Goal: Task Accomplishment & Management: Use online tool/utility

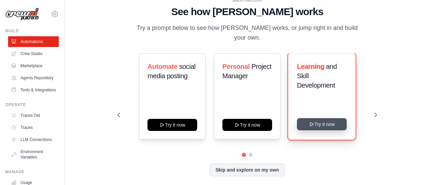
click at [319, 120] on button "Try it now" at bounding box center [322, 124] width 50 height 12
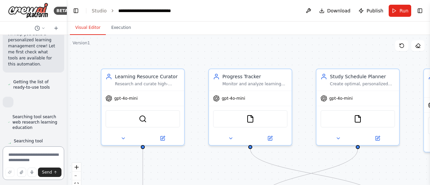
scroll to position [101, 0]
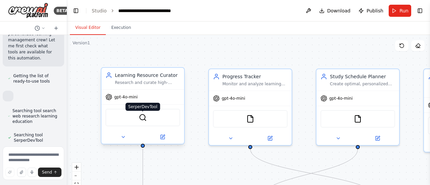
click at [145, 121] on img at bounding box center [143, 117] width 8 height 8
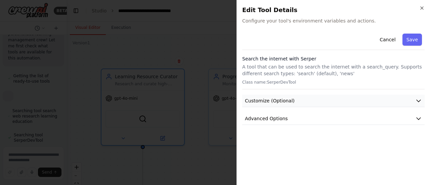
click at [326, 102] on button "Customize (Optional)" at bounding box center [333, 101] width 182 height 12
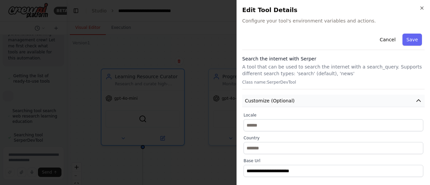
click at [326, 102] on button "Customize (Optional)" at bounding box center [333, 101] width 182 height 12
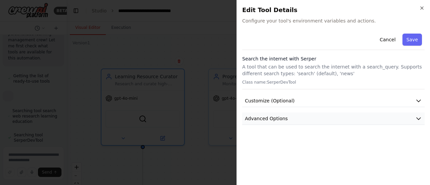
click at [338, 116] on button "Advanced Options" at bounding box center [333, 118] width 182 height 12
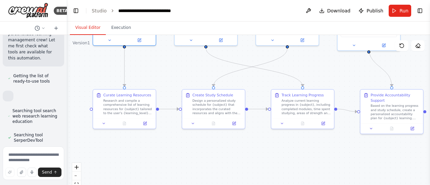
drag, startPoint x: 166, startPoint y: 125, endPoint x: 65, endPoint y: 44, distance: 129.3
click at [65, 44] on div "BETA Build a crew that curates personalized learning resources, tracks your pro…" at bounding box center [215, 92] width 430 height 185
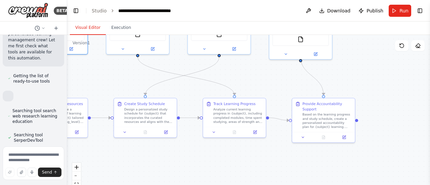
drag, startPoint x: 180, startPoint y: 75, endPoint x: 111, endPoint y: 83, distance: 69.4
click at [111, 83] on div ".deletable-edge-delete-btn { width: 20px; height: 20px; border: 0px solid #ffff…" at bounding box center [248, 119] width 363 height 168
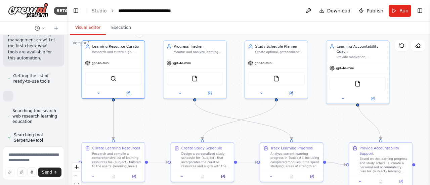
drag, startPoint x: 263, startPoint y: 84, endPoint x: 321, endPoint y: 128, distance: 72.8
click at [321, 128] on div ".deletable-edge-delete-btn { width: 20px; height: 20px; border: 0px solid #ffff…" at bounding box center [248, 119] width 363 height 168
click at [398, 13] on button "Run" at bounding box center [399, 11] width 22 height 12
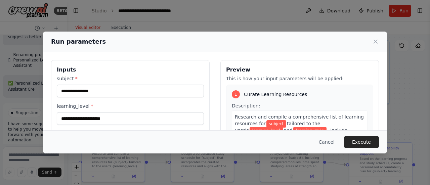
scroll to position [1429, 0]
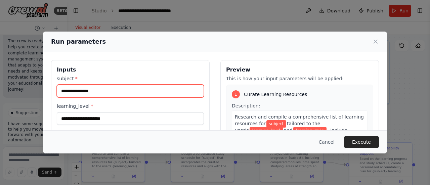
click at [78, 91] on input "subject *" at bounding box center [130, 91] width 147 height 13
type input "*"
type input "**"
type input "***"
type input "**"
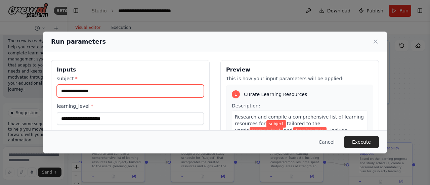
type input "*"
type input "**********"
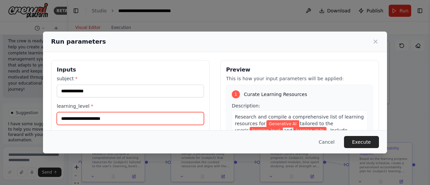
click at [109, 118] on input "learning_level *" at bounding box center [130, 118] width 147 height 13
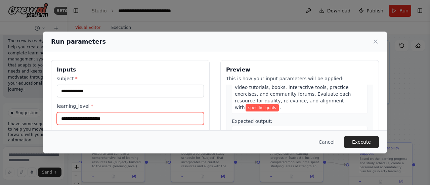
scroll to position [101, 0]
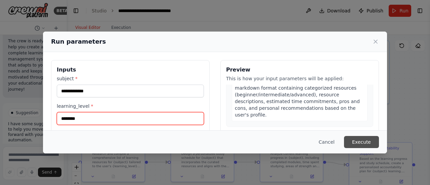
type input "********"
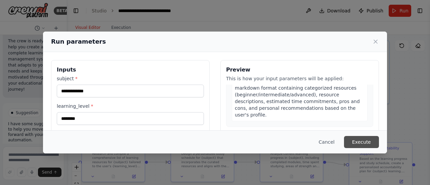
click at [359, 142] on button "Execute" at bounding box center [361, 142] width 35 height 12
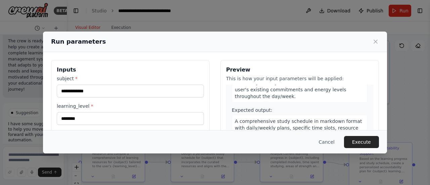
scroll to position [201, 0]
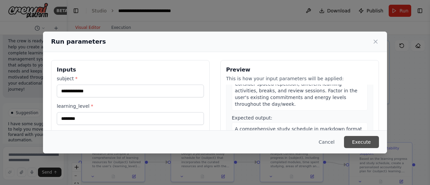
click at [354, 139] on button "Execute" at bounding box center [361, 142] width 35 height 12
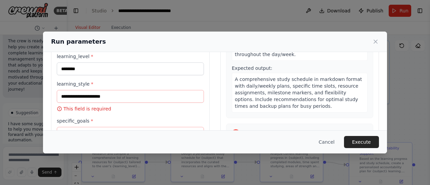
scroll to position [49, 0]
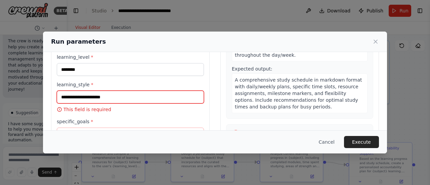
click at [94, 96] on input "learning_style *" at bounding box center [130, 97] width 147 height 13
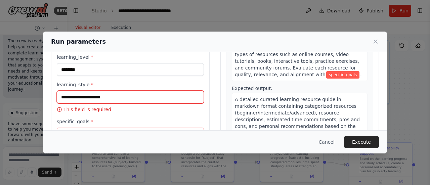
scroll to position [0, 0]
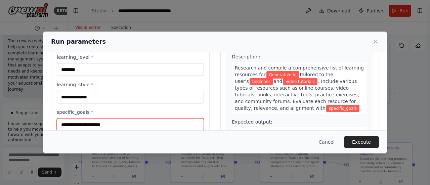
click at [111, 125] on input "specific_goals *" at bounding box center [130, 124] width 147 height 13
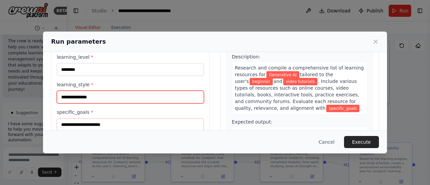
click at [107, 98] on input "**********" at bounding box center [130, 97] width 147 height 13
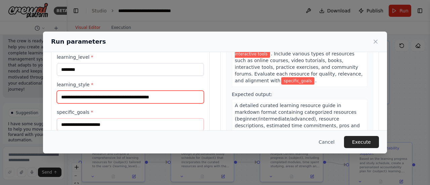
scroll to position [34, 0]
type input "**********"
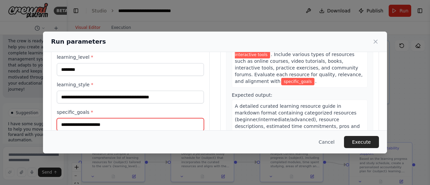
click at [91, 122] on input "specific_goals *" at bounding box center [130, 124] width 147 height 13
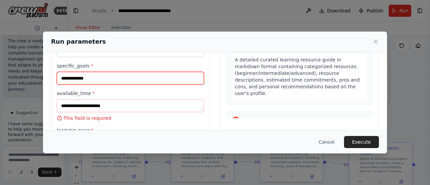
scroll to position [116, 0]
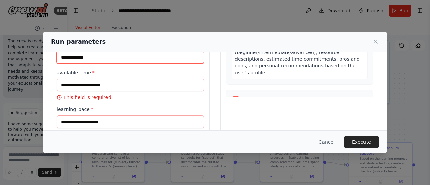
type input "**********"
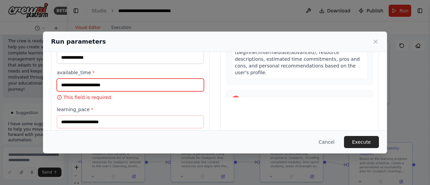
click at [111, 84] on input "available_time *" at bounding box center [130, 85] width 147 height 13
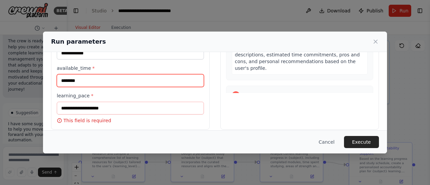
scroll to position [126, 0]
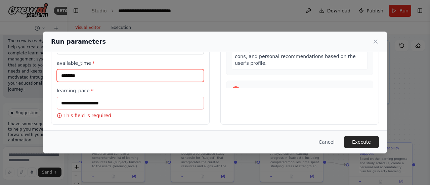
type input "********"
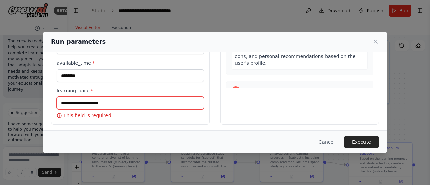
click at [97, 105] on input "learning_pace *" at bounding box center [130, 103] width 147 height 13
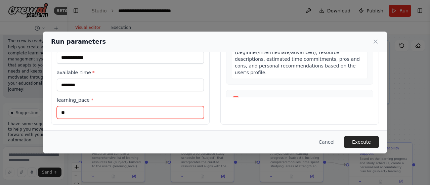
type input "*"
type input "**********"
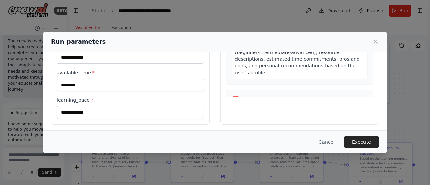
click at [215, 106] on div "**********" at bounding box center [215, 34] width 328 height 181
click at [362, 141] on button "Execute" at bounding box center [361, 142] width 35 height 12
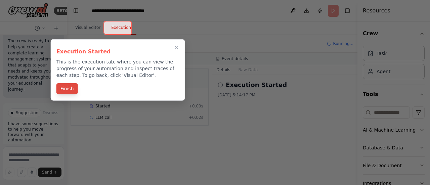
click at [71, 90] on button "Finish" at bounding box center [66, 88] width 21 height 11
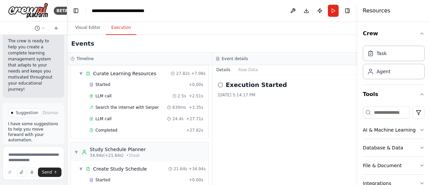
scroll to position [0, 0]
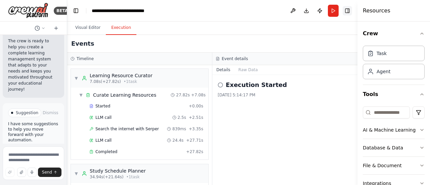
click at [348, 11] on button "Toggle Right Sidebar" at bounding box center [346, 10] width 9 height 9
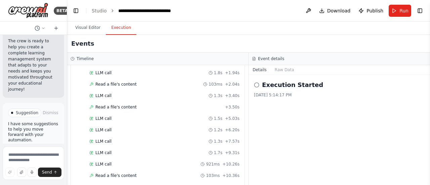
scroll to position [352, 0]
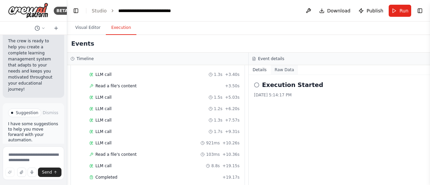
click at [277, 69] on button "Raw Data" at bounding box center [285, 69] width 28 height 9
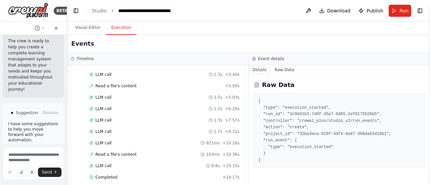
click at [259, 69] on button "Details" at bounding box center [259, 69] width 22 height 9
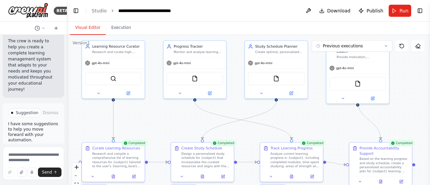
click at [86, 29] on button "Visual Editor" at bounding box center [88, 28] width 36 height 14
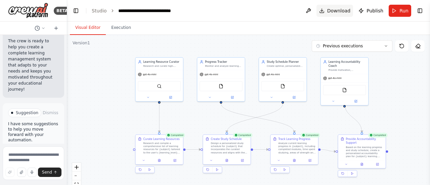
click at [326, 7] on button "Download" at bounding box center [334, 11] width 37 height 12
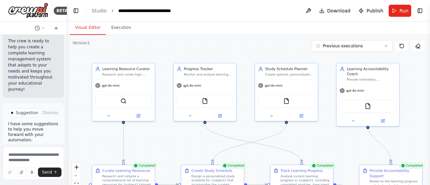
drag, startPoint x: 153, startPoint y: 119, endPoint x: 92, endPoint y: 142, distance: 65.7
click at [92, 142] on div ".deletable-edge-delete-btn { width: 20px; height: 20px; border: 0px solid #ffff…" at bounding box center [248, 119] width 363 height 168
click at [414, 46] on button at bounding box center [417, 45] width 13 height 11
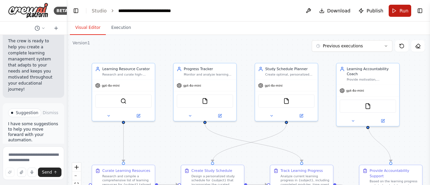
click at [396, 15] on button "Run" at bounding box center [399, 11] width 22 height 12
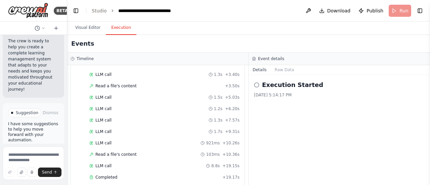
click at [111, 27] on button "Execution" at bounding box center [121, 28] width 31 height 14
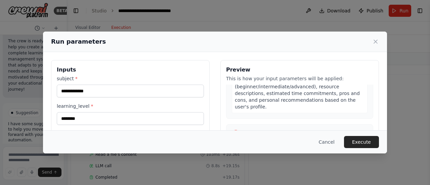
scroll to position [134, 0]
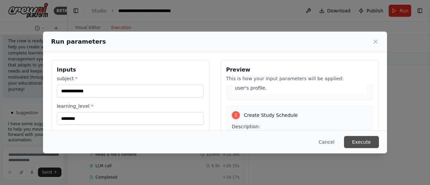
click at [356, 141] on button "Execute" at bounding box center [361, 142] width 35 height 12
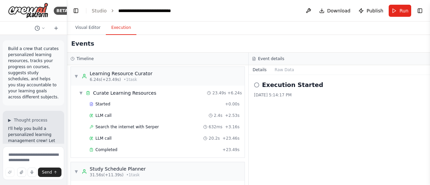
scroll to position [0, 0]
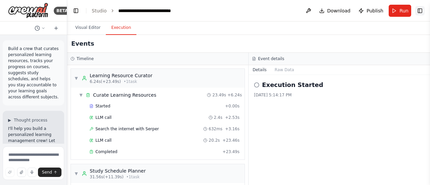
click at [423, 8] on button "Toggle Right Sidebar" at bounding box center [419, 10] width 9 height 9
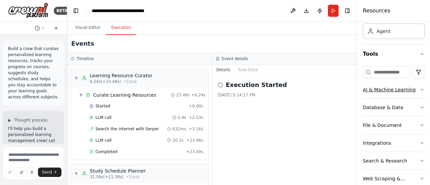
scroll to position [52, 0]
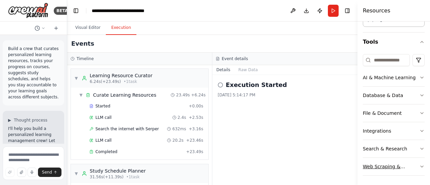
click at [414, 164] on div "Web Scraping & Browsing" at bounding box center [391, 166] width 56 height 7
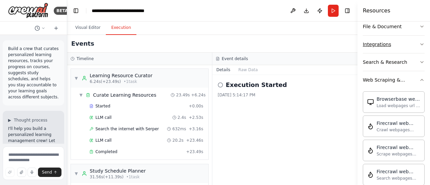
scroll to position [153, 0]
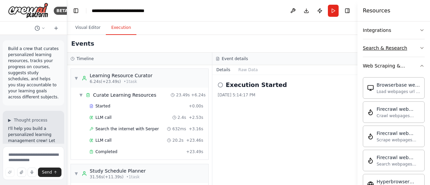
click at [413, 43] on button "Search & Research" at bounding box center [394, 47] width 62 height 17
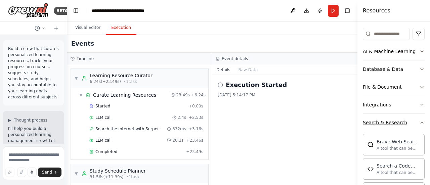
scroll to position [52, 0]
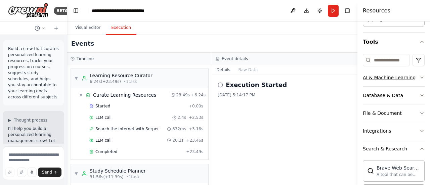
click at [413, 78] on button "AI & Machine Learning" at bounding box center [394, 77] width 62 height 17
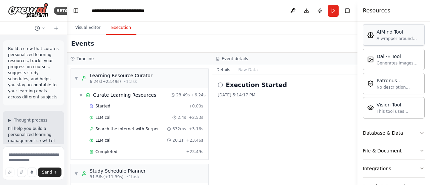
scroll to position [119, 0]
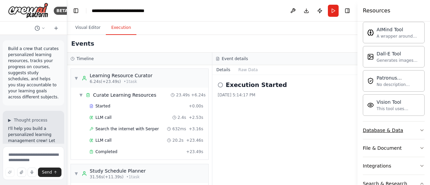
click at [419, 128] on icon "button" at bounding box center [421, 130] width 5 height 5
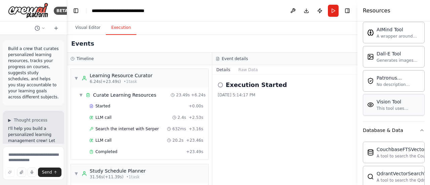
click at [390, 106] on div "This tool uses OpenAI's Vision API to describe the contents of an image." at bounding box center [398, 108] width 44 height 5
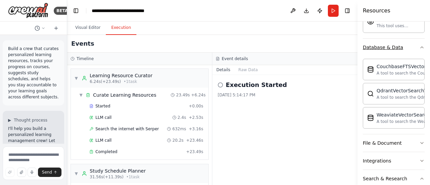
scroll to position [220, 0]
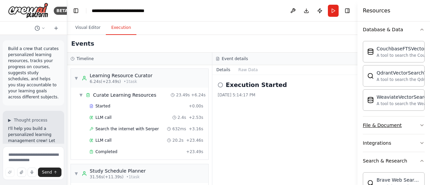
click at [419, 123] on icon "button" at bounding box center [421, 125] width 5 height 5
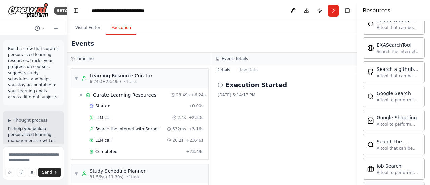
scroll to position [657, 0]
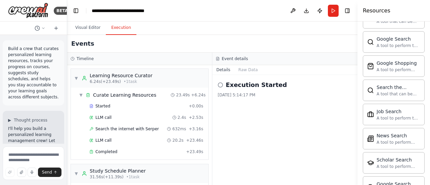
click at [305, 134] on div "Execution Started [DATE] 5:14:17 PM" at bounding box center [284, 130] width 145 height 110
click at [218, 83] on icon at bounding box center [220, 84] width 5 height 5
click at [246, 69] on button "Raw Data" at bounding box center [248, 69] width 28 height 9
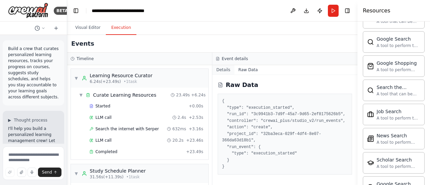
click at [222, 72] on button "Details" at bounding box center [223, 69] width 22 height 9
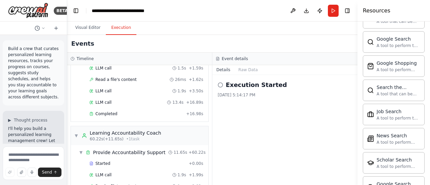
scroll to position [274, 0]
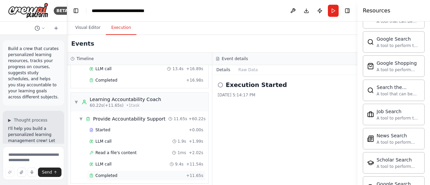
click at [105, 173] on span "Completed" at bounding box center [106, 175] width 22 height 5
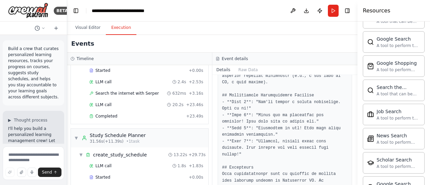
scroll to position [0, 0]
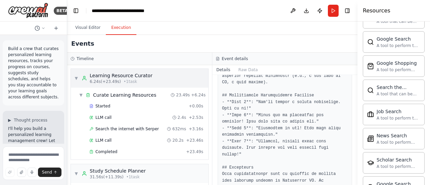
click at [77, 79] on span "▼" at bounding box center [76, 78] width 4 height 5
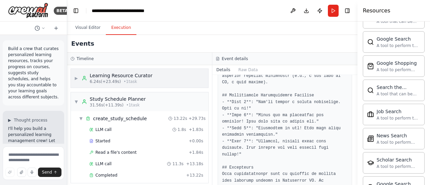
click at [76, 79] on span "▶" at bounding box center [76, 78] width 4 height 5
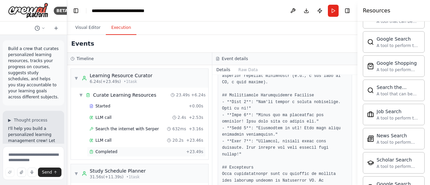
click at [98, 149] on span "Completed" at bounding box center [106, 151] width 22 height 5
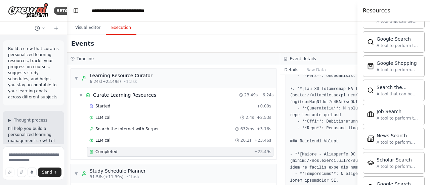
drag, startPoint x: 269, startPoint y: 74, endPoint x: 364, endPoint y: 96, distance: 97.6
click at [207, 77] on div "Timeline ▼ Learning Resource Curator 6.24s (+23.49s) • 1 task ▼ Curate Learning…" at bounding box center [280, 119] width 426 height 132
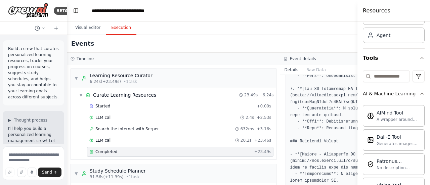
scroll to position [0, 0]
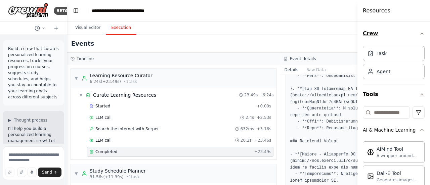
click at [419, 34] on icon "button" at bounding box center [421, 33] width 5 height 5
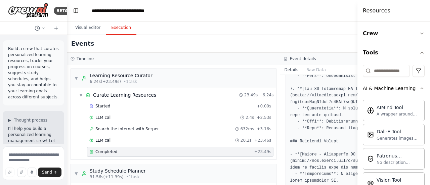
click at [419, 50] on icon "button" at bounding box center [421, 52] width 5 height 5
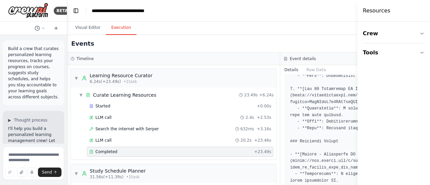
click at [101, 138] on span "LLM call" at bounding box center [103, 140] width 16 height 5
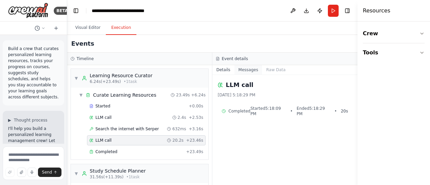
click at [244, 68] on button "Messages" at bounding box center [248, 69] width 28 height 9
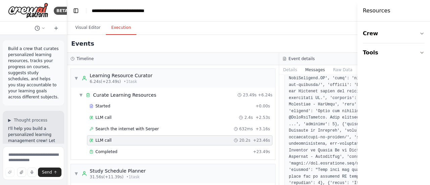
scroll to position [765, 0]
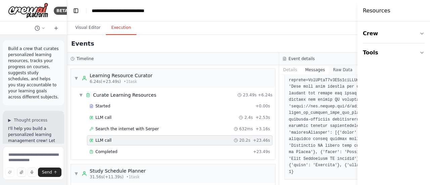
click at [329, 68] on button "Raw Data" at bounding box center [343, 69] width 28 height 9
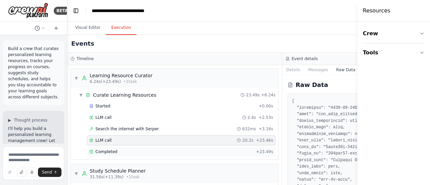
click at [104, 151] on span "Completed" at bounding box center [106, 151] width 22 height 5
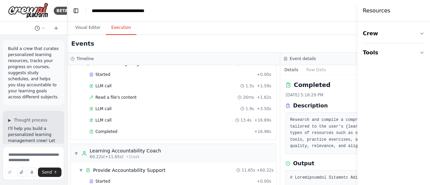
scroll to position [235, 0]
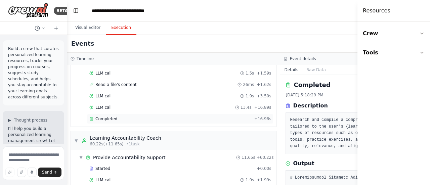
click at [99, 114] on div "Completed + 16.98s" at bounding box center [180, 119] width 186 height 10
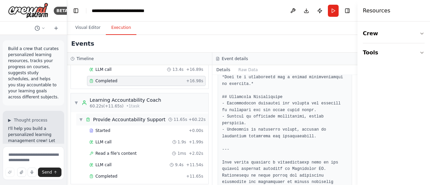
scroll to position [274, 0]
click at [105, 163] on div "LLM call 9.4s + 11.54s" at bounding box center [146, 164] width 118 height 10
